Goal: Task Accomplishment & Management: Manage account settings

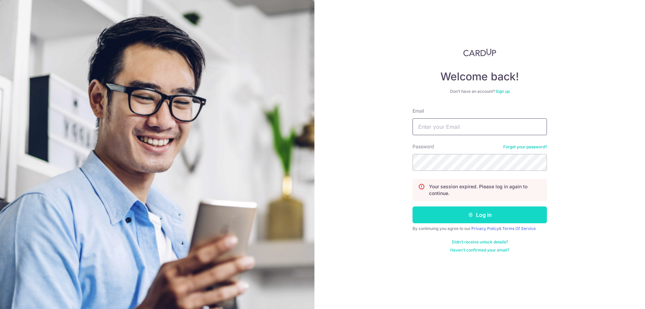
type input "[EMAIL_ADDRESS][DOMAIN_NAME]"
click at [473, 215] on icon "submit" at bounding box center [470, 214] width 5 height 5
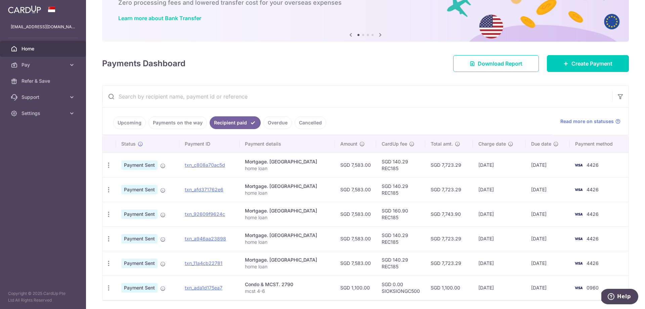
scroll to position [67, 0]
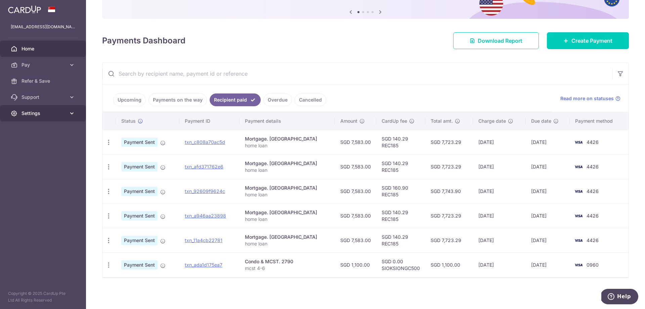
click at [69, 116] on icon at bounding box center [72, 113] width 7 height 7
click at [29, 144] on span "Logout" at bounding box center [44, 145] width 44 height 7
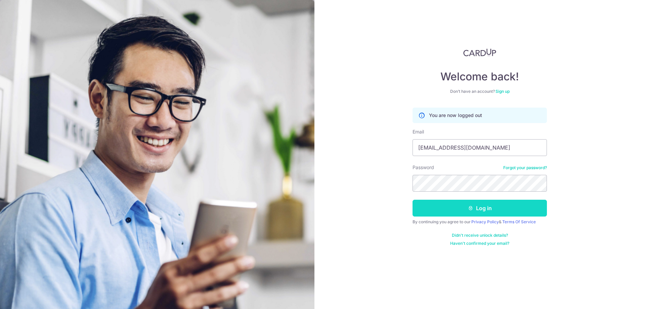
click at [470, 211] on button "Log in" at bounding box center [480, 208] width 134 height 17
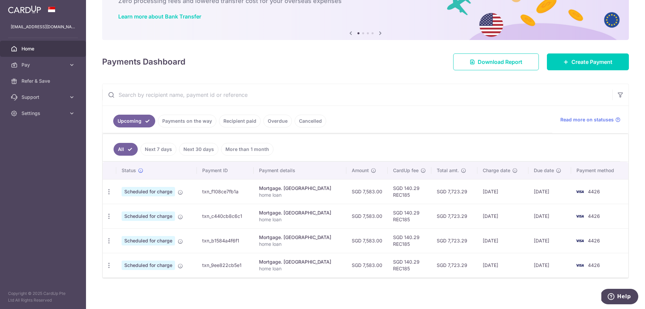
scroll to position [47, 0]
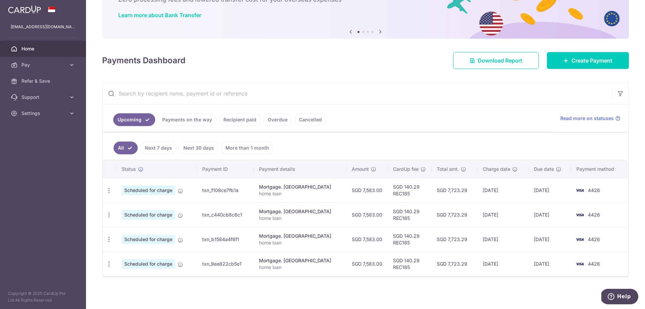
click at [248, 117] on link "Recipient paid" at bounding box center [240, 119] width 42 height 13
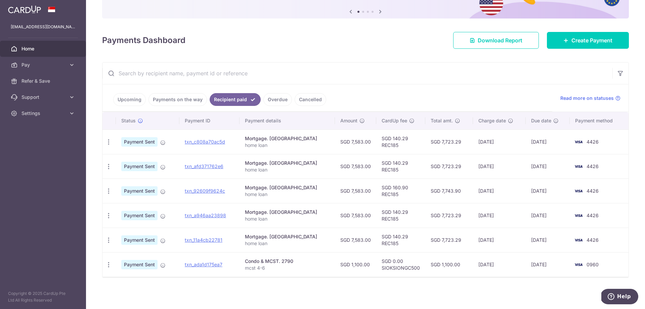
scroll to position [68, 0]
click at [73, 114] on icon at bounding box center [72, 113] width 7 height 7
click at [37, 149] on span "Logout" at bounding box center [44, 145] width 44 height 7
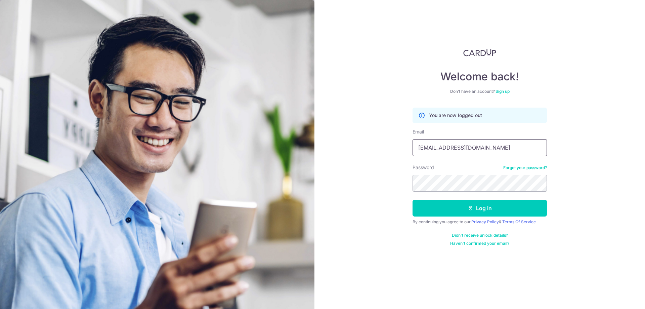
click at [484, 149] on input "[EMAIL_ADDRESS][DOMAIN_NAME]" at bounding box center [480, 147] width 134 height 17
type input "[EMAIL_ADDRESS][DOMAIN_NAME]"
click at [466, 208] on button "Log in" at bounding box center [480, 208] width 134 height 17
